Goal: Information Seeking & Learning: Check status

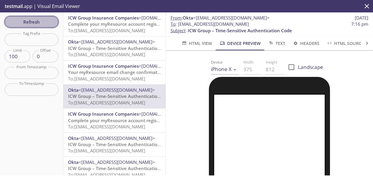
click at [40, 24] on span "Refresh" at bounding box center [31, 22] width 44 height 8
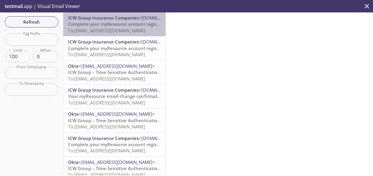
click at [115, 27] on span "Complete your myResource account registration" at bounding box center [119, 24] width 103 height 6
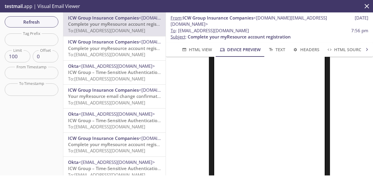
scroll to position [88, 0]
drag, startPoint x: 273, startPoint y: 27, endPoint x: 178, endPoint y: 25, distance: 95.0
click at [178, 27] on span "To : [EMAIL_ADDRESS][DOMAIN_NAME] 7:56 pm" at bounding box center [270, 30] width 198 height 6
copy span "[EMAIL_ADDRESS][DOMAIN_NAME]"
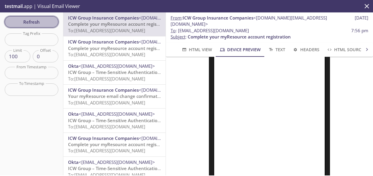
click at [33, 25] on span "Refresh" at bounding box center [31, 22] width 44 height 8
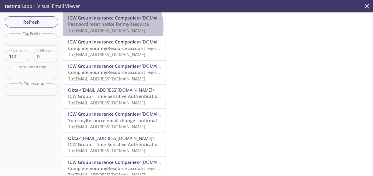
click at [112, 27] on span "Password reset notice for myResource" at bounding box center [108, 24] width 81 height 6
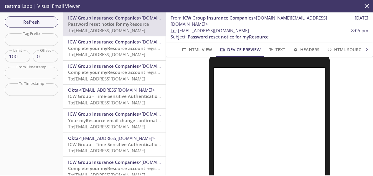
scroll to position [59, 0]
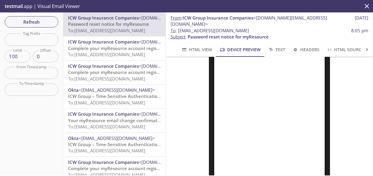
drag, startPoint x: 271, startPoint y: 26, endPoint x: 178, endPoint y: 24, distance: 93.2
click at [178, 27] on span "To : [EMAIL_ADDRESS][DOMAIN_NAME]" at bounding box center [210, 30] width 78 height 6
copy span "[EMAIL_ADDRESS][DOMAIN_NAME]"
click at [40, 21] on span "Refresh" at bounding box center [31, 22] width 44 height 8
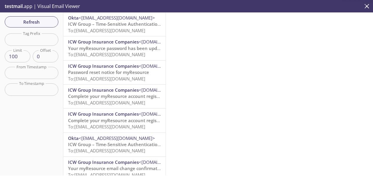
click at [122, 25] on span "ICW Group – Time-Sensitive Authentication Code" at bounding box center [120, 24] width 104 height 6
